Goal: Find specific page/section: Find specific page/section

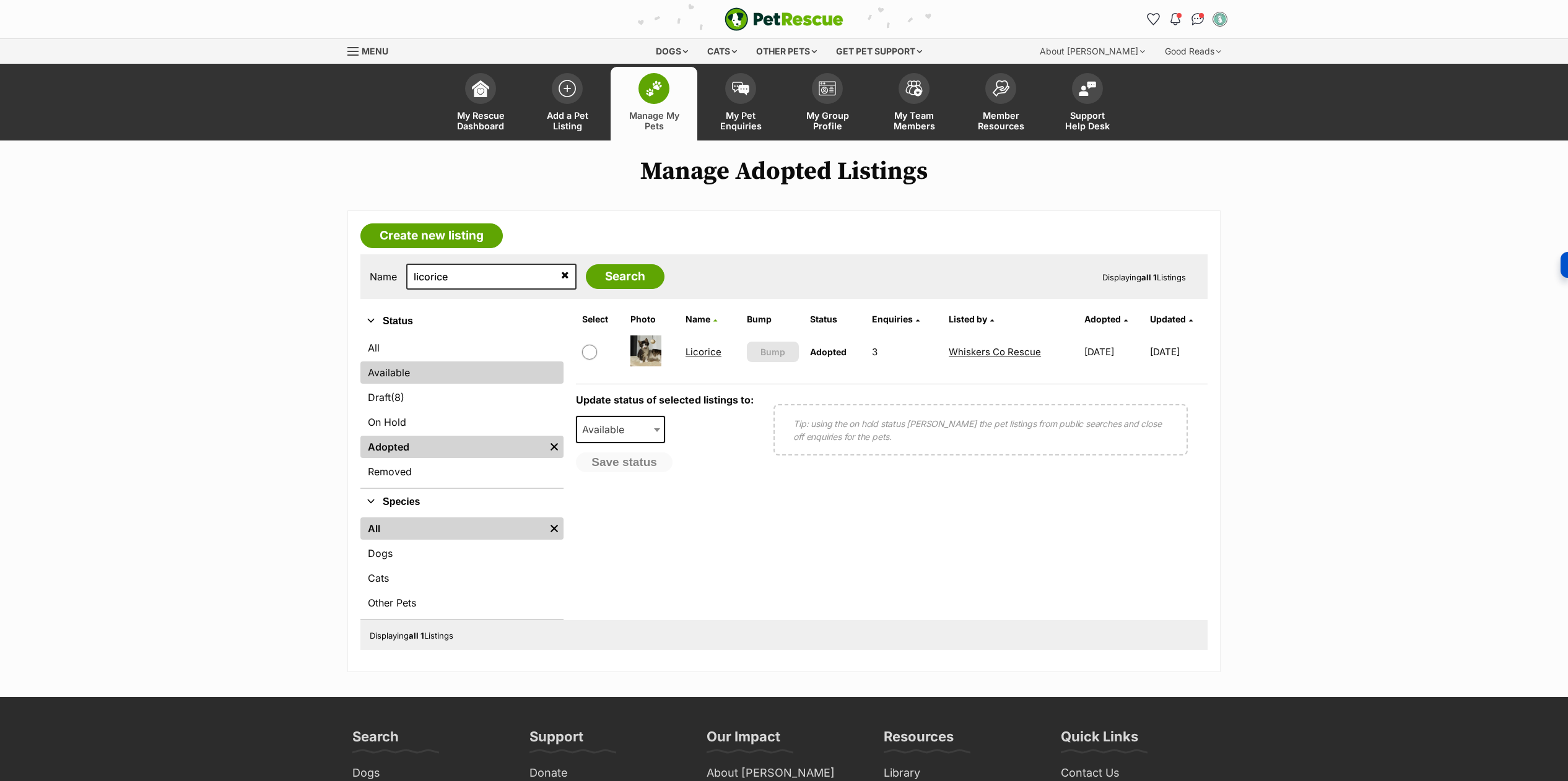
click at [467, 363] on link "Available" at bounding box center [462, 373] width 203 height 22
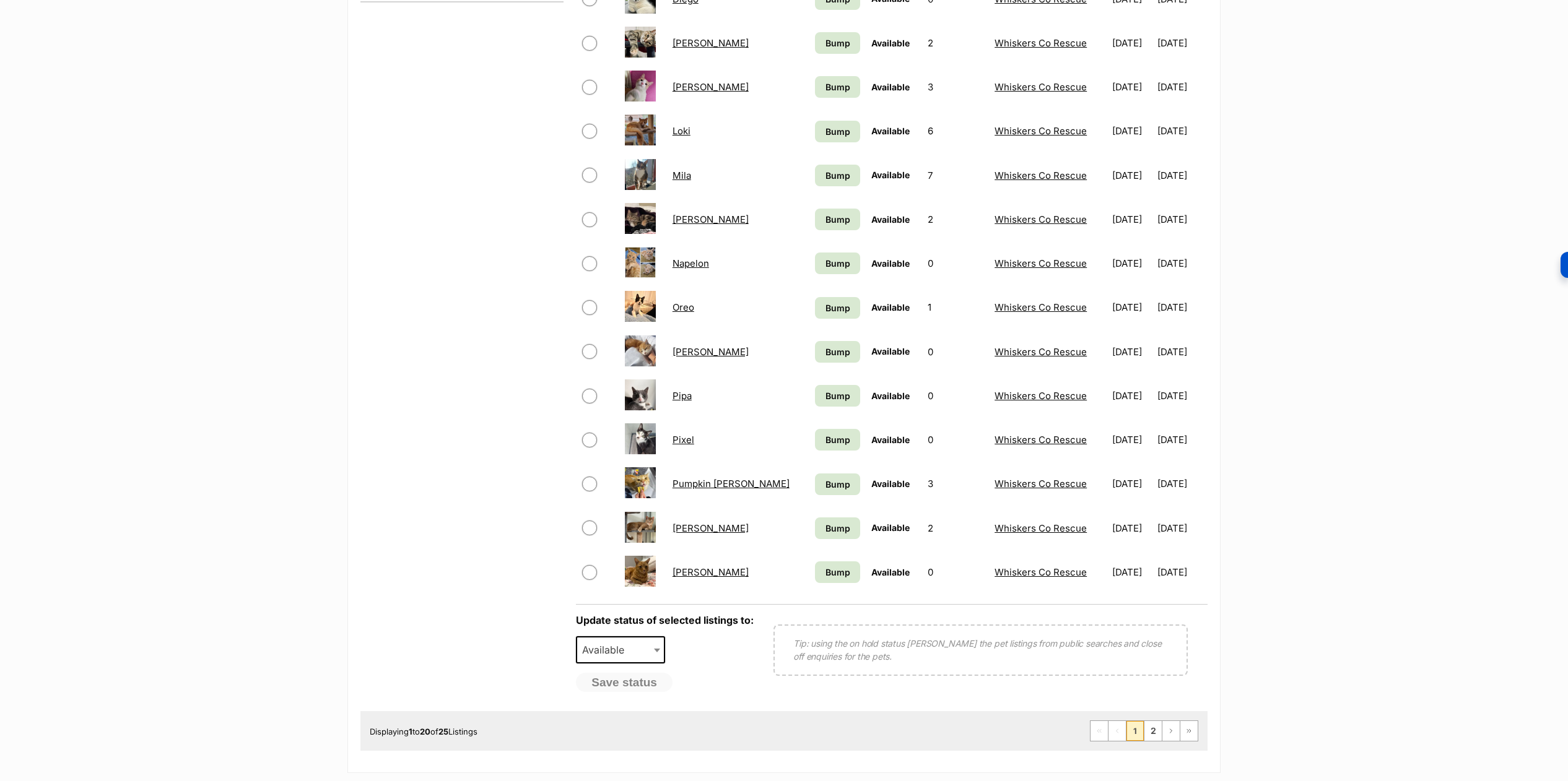
scroll to position [658, 0]
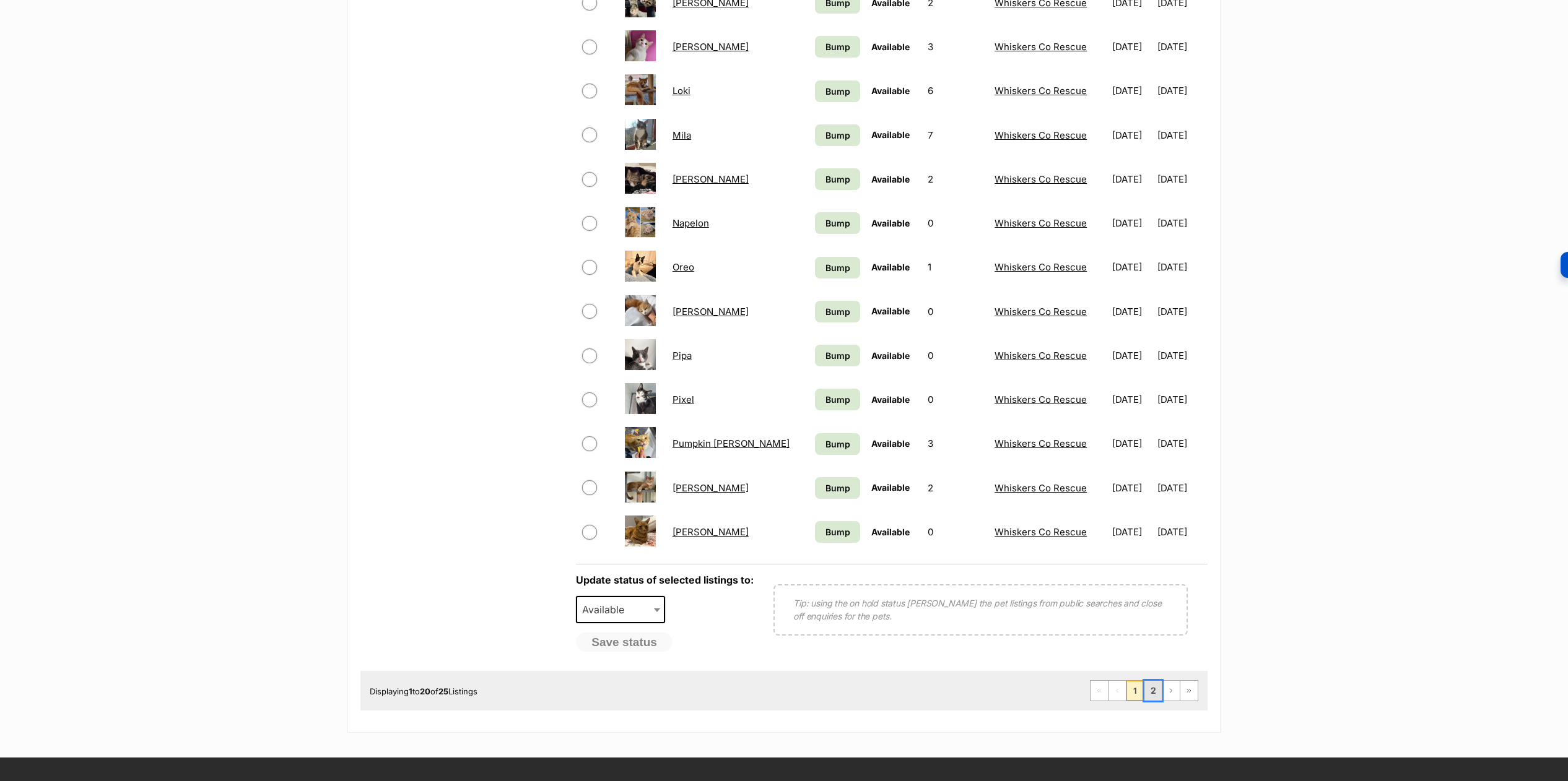
click at [1148, 688] on link "2" at bounding box center [1153, 691] width 18 height 20
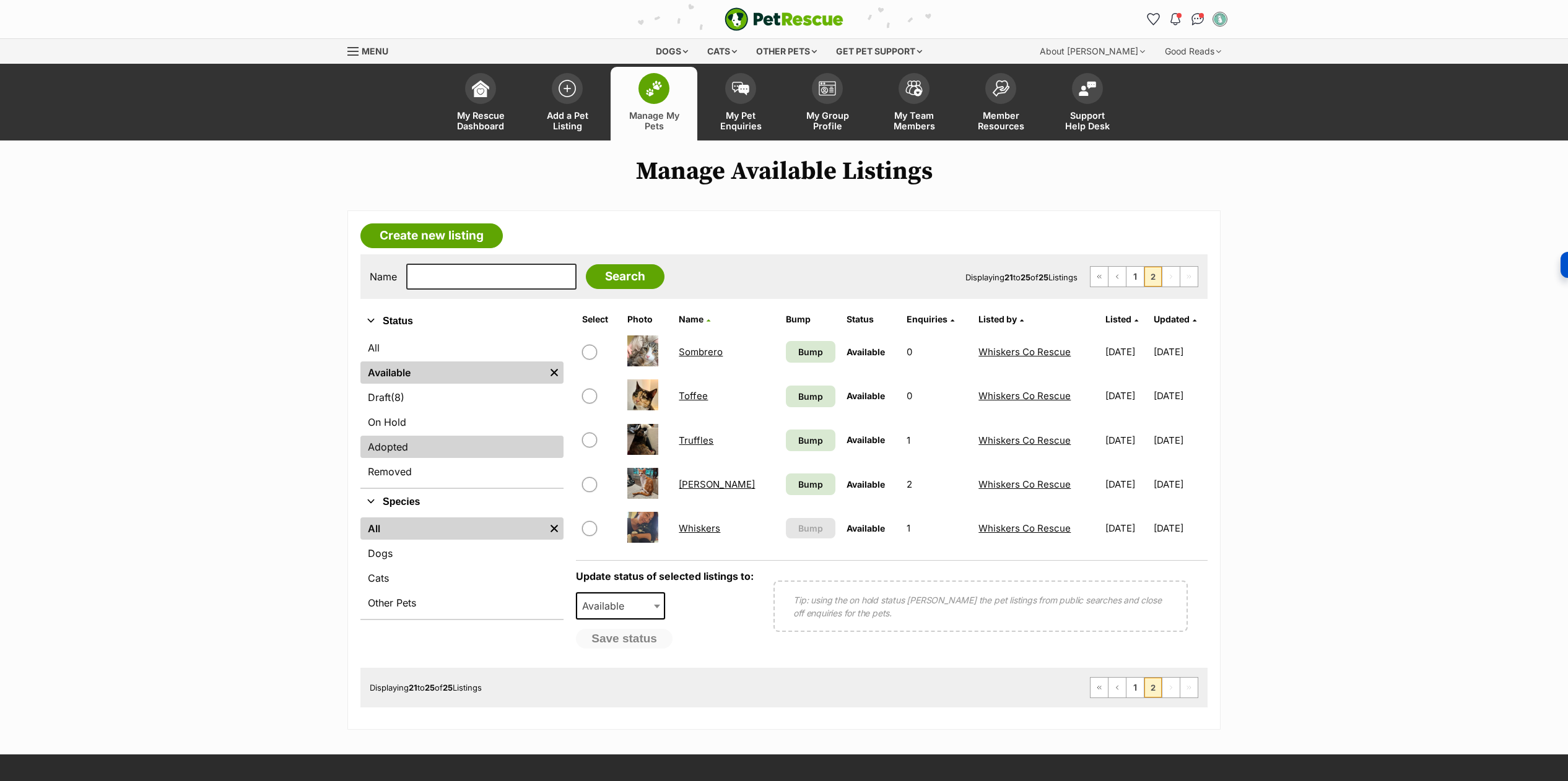
click at [422, 445] on link "Adopted" at bounding box center [462, 447] width 203 height 22
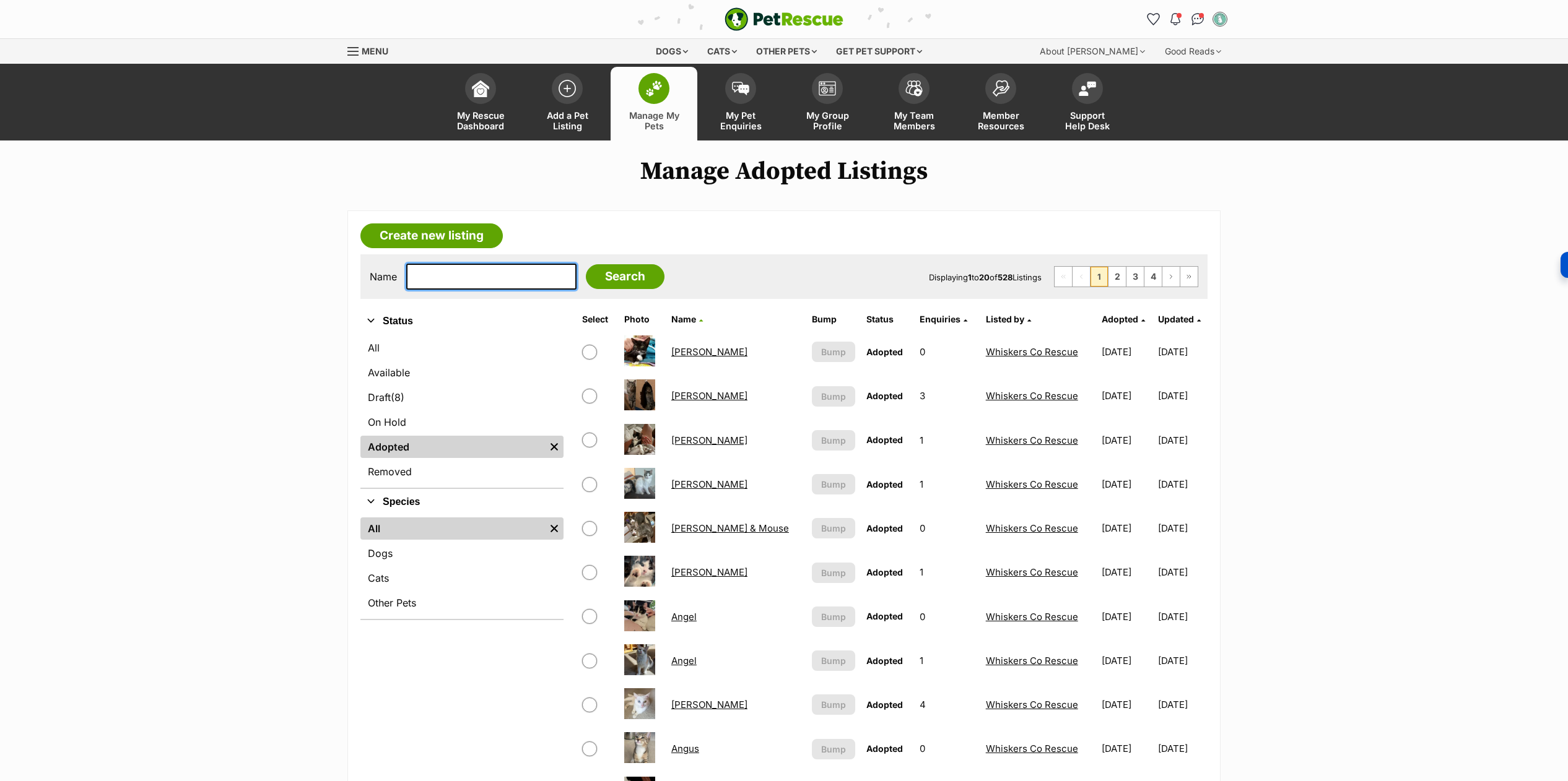
click at [475, 276] on input "text" at bounding box center [491, 277] width 171 height 26
type input "bear"
click at [585, 265] on input "Search" at bounding box center [625, 277] width 78 height 25
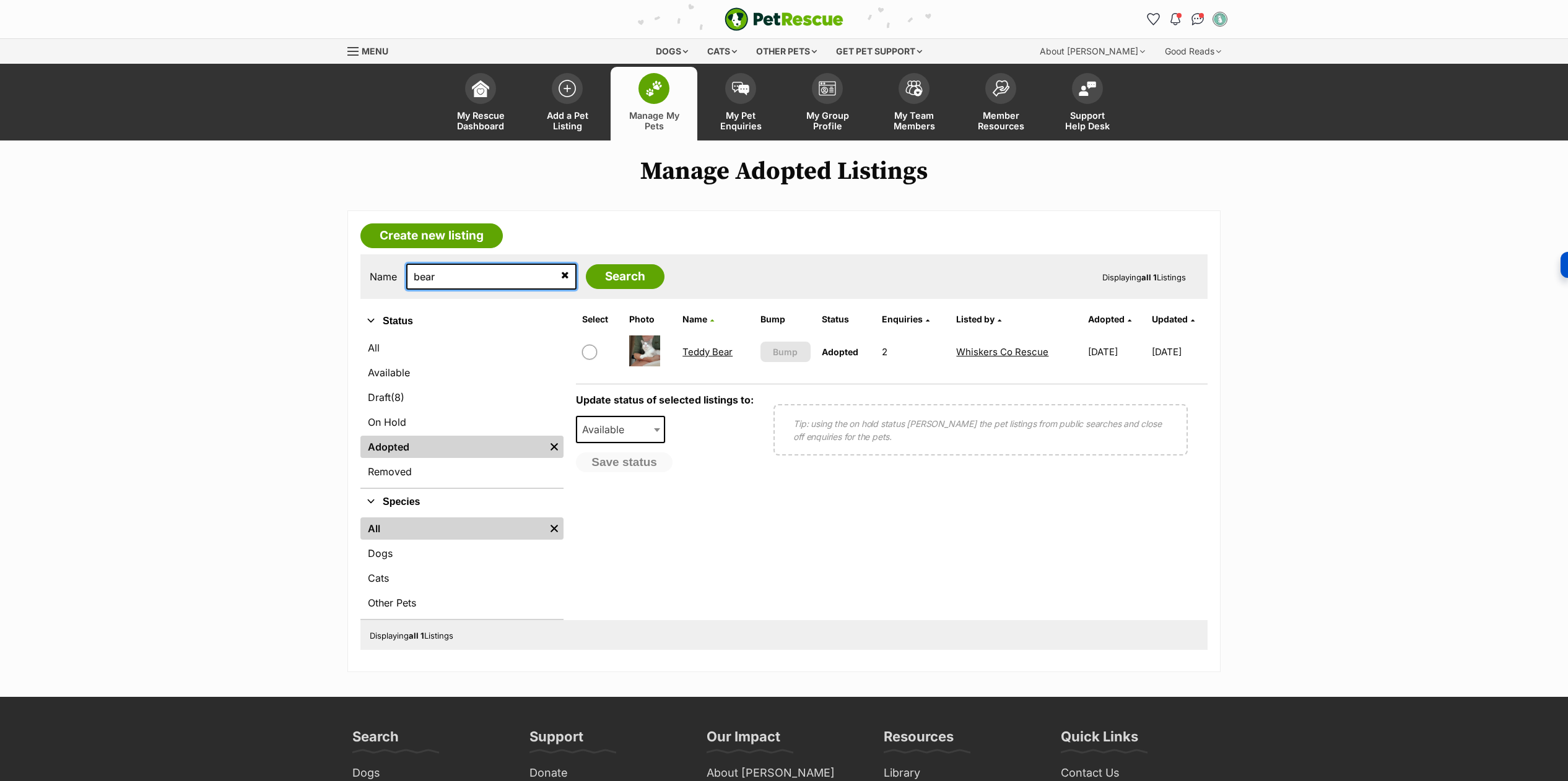
click at [421, 279] on input "bear" at bounding box center [491, 277] width 171 height 26
type input "snowy"
click at [585, 265] on input "Search" at bounding box center [625, 277] width 78 height 25
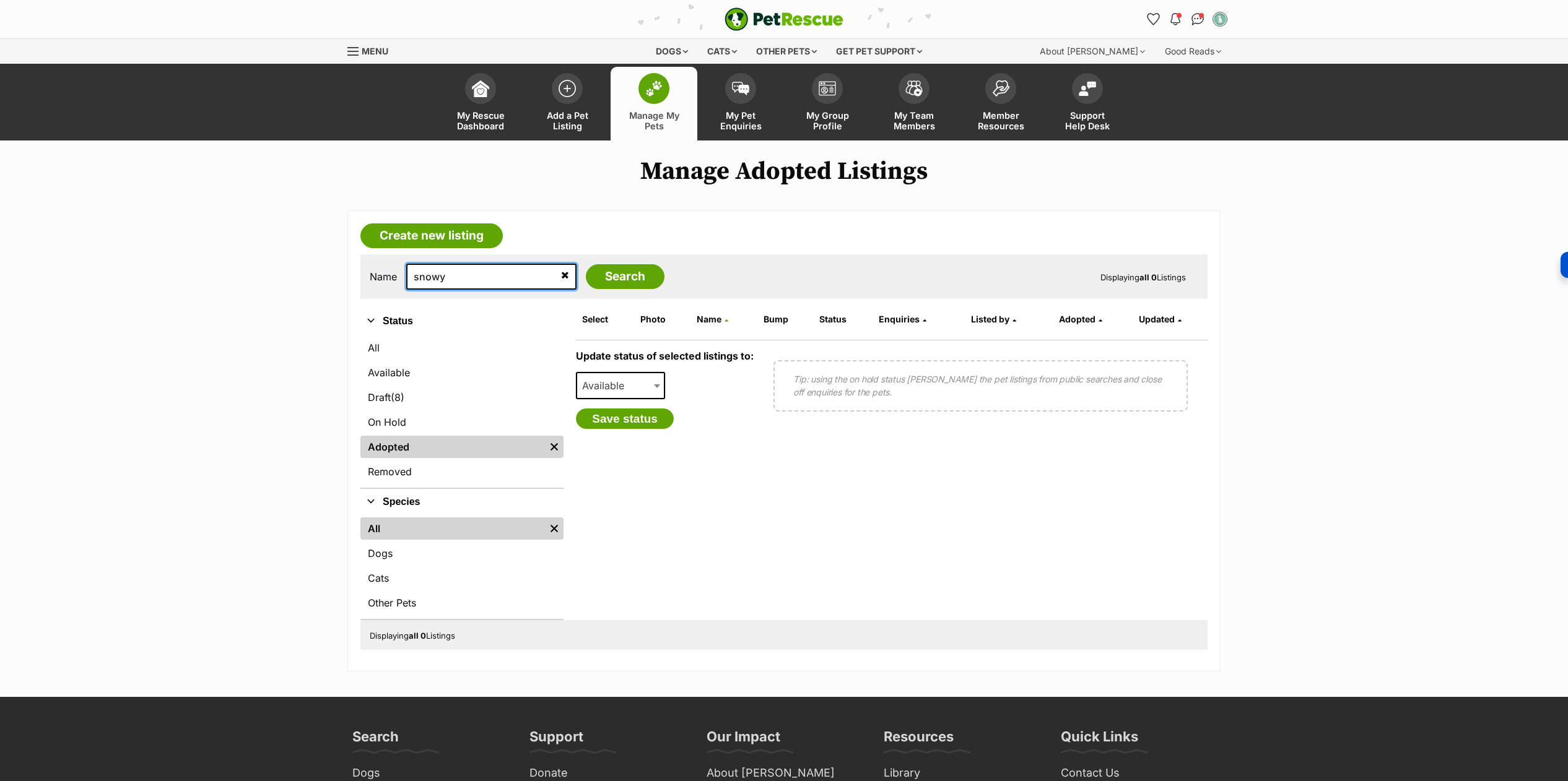
click at [416, 282] on input "snowy" at bounding box center [491, 277] width 171 height 26
click at [390, 428] on link "On Hold" at bounding box center [462, 422] width 203 height 22
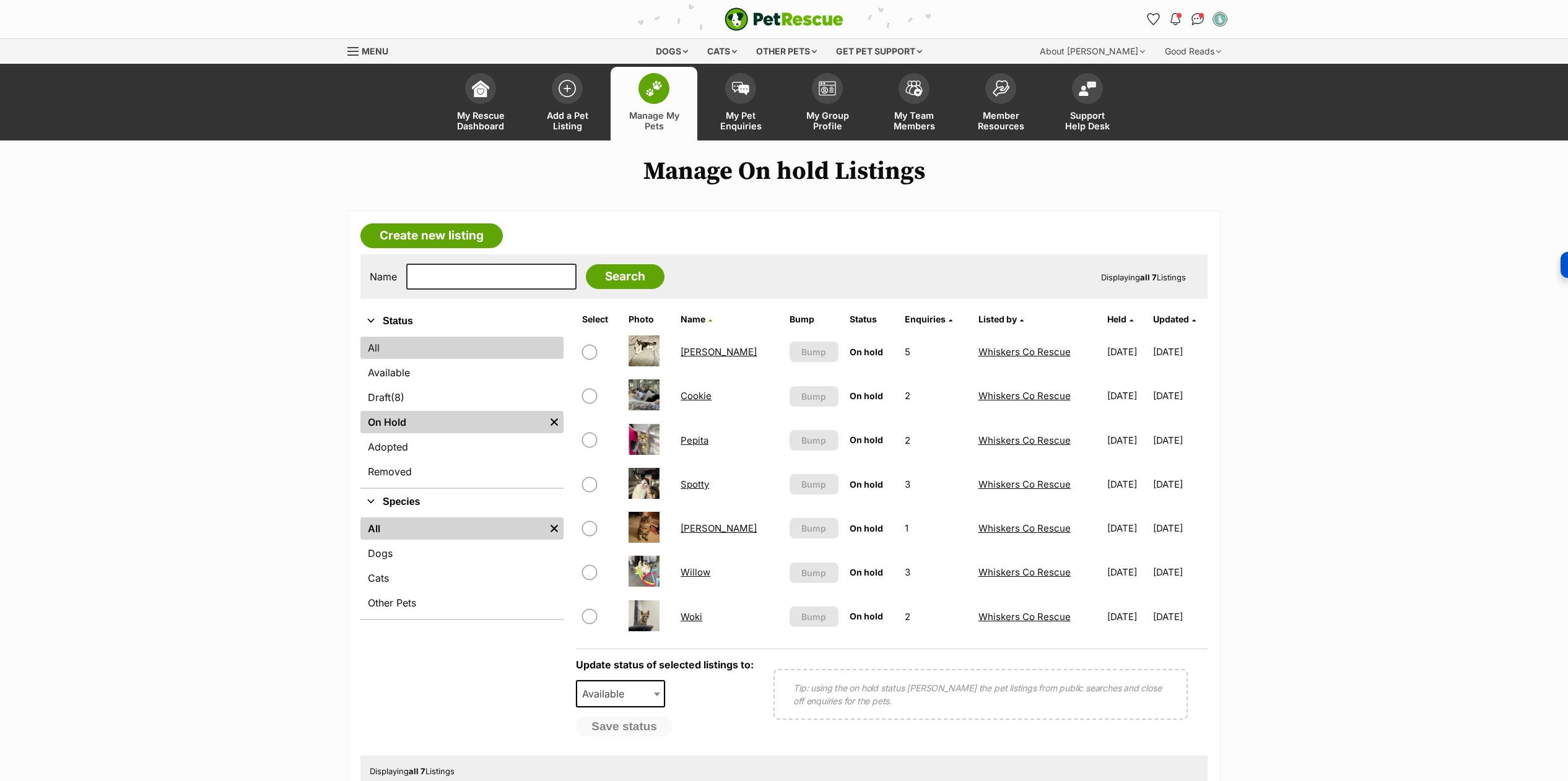
click at [391, 349] on link "All" at bounding box center [462, 348] width 203 height 22
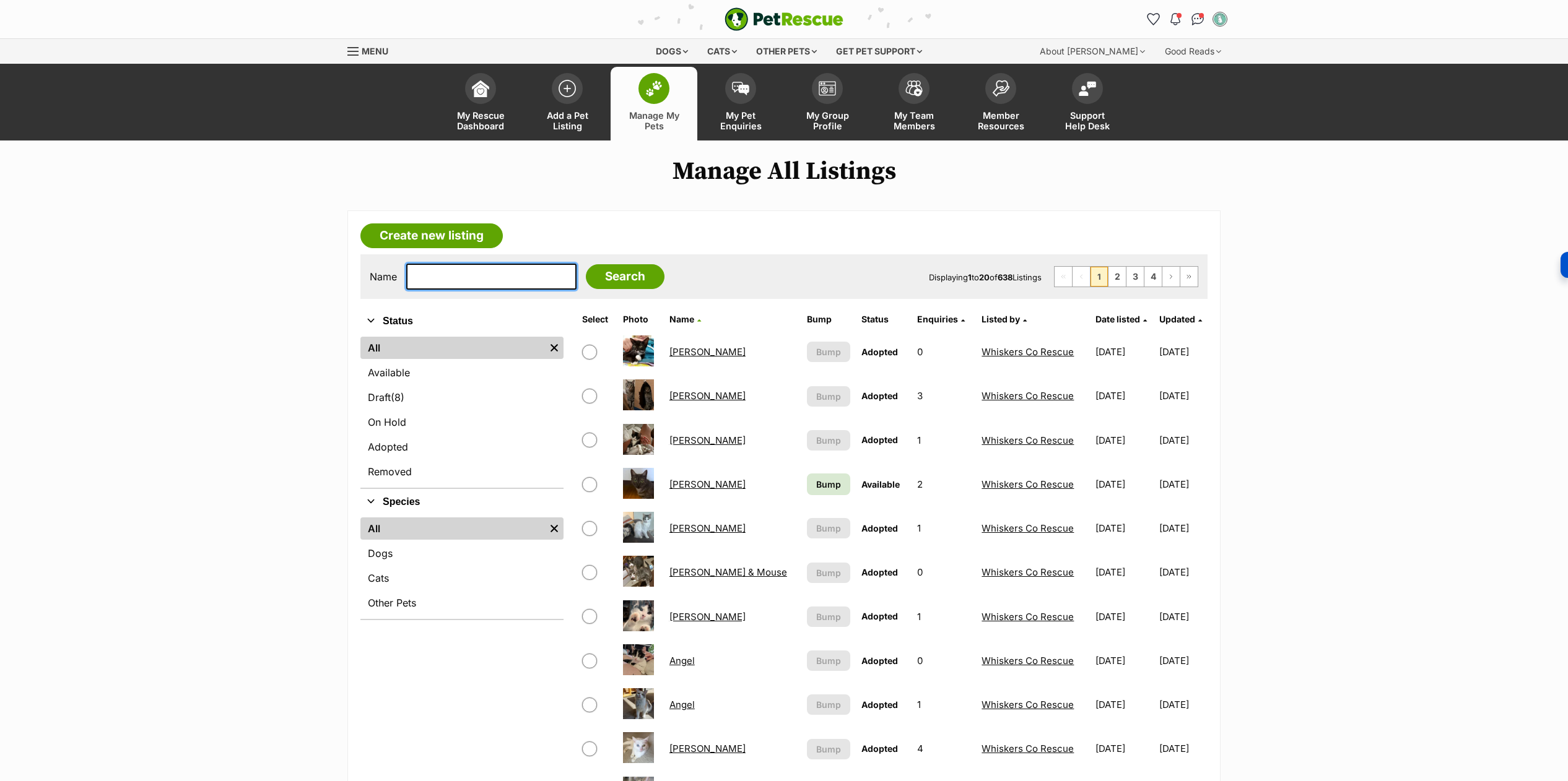
click at [460, 280] on input "text" at bounding box center [491, 277] width 171 height 26
type input "bear"
click at [585, 265] on input "Search" at bounding box center [625, 277] width 78 height 25
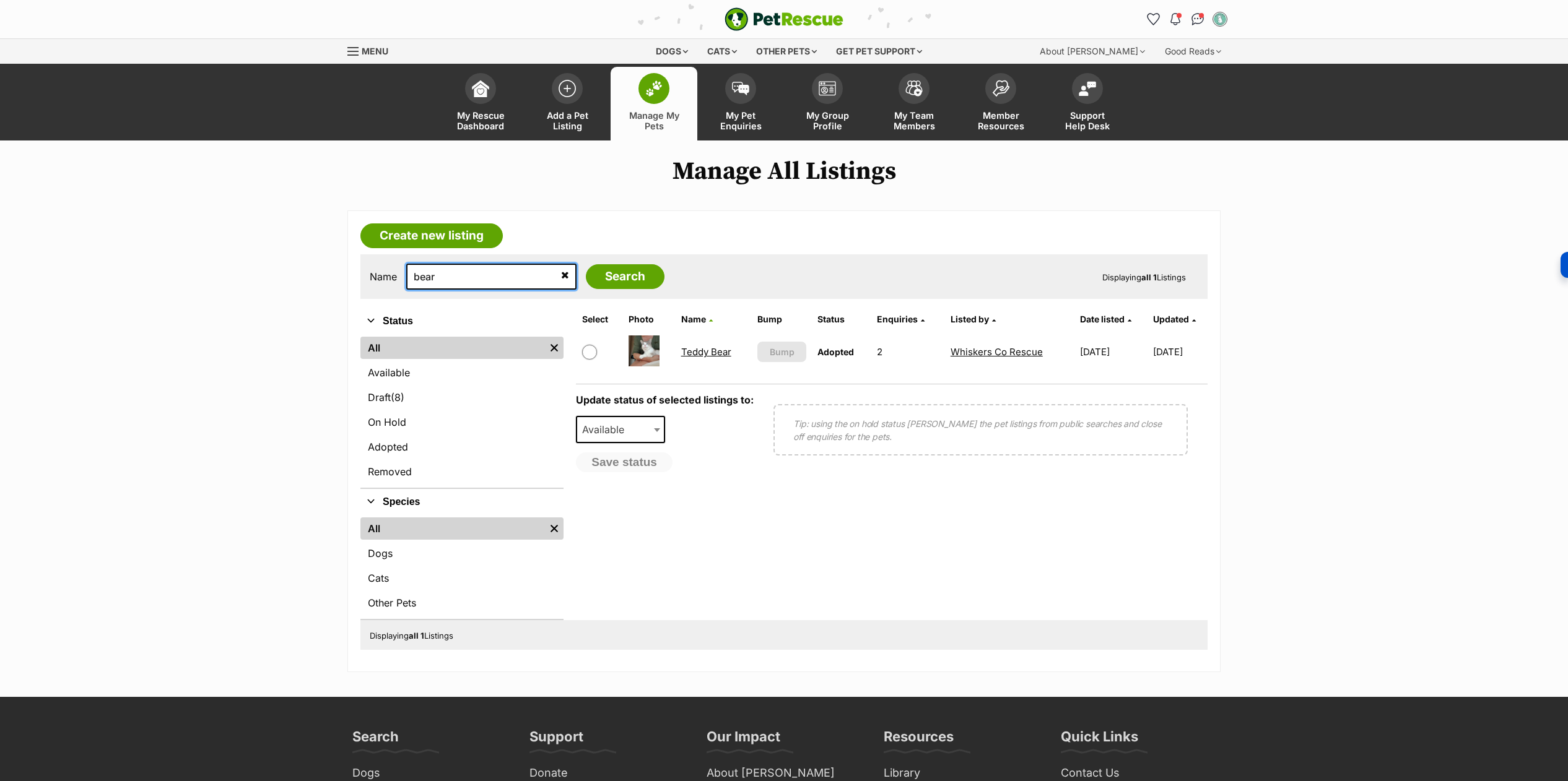
click at [436, 278] on input "bear" at bounding box center [491, 277] width 171 height 26
type input "snowy"
click at [585, 265] on input "Search" at bounding box center [625, 277] width 78 height 25
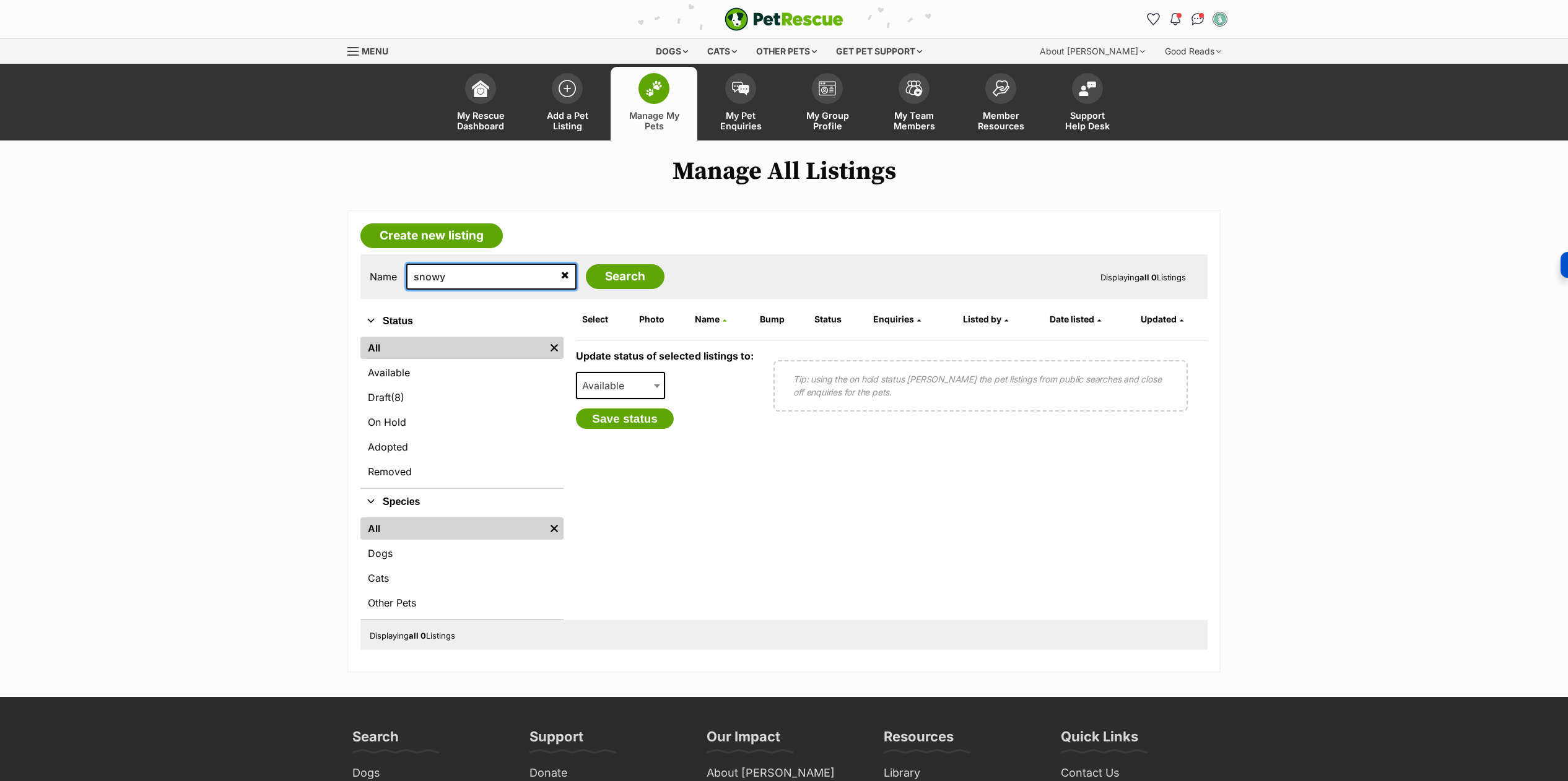
click at [433, 274] on input "snowy" at bounding box center [491, 277] width 171 height 26
type input "zaki"
click at [585, 265] on input "Search" at bounding box center [625, 277] width 78 height 25
